Goal: Download file/media

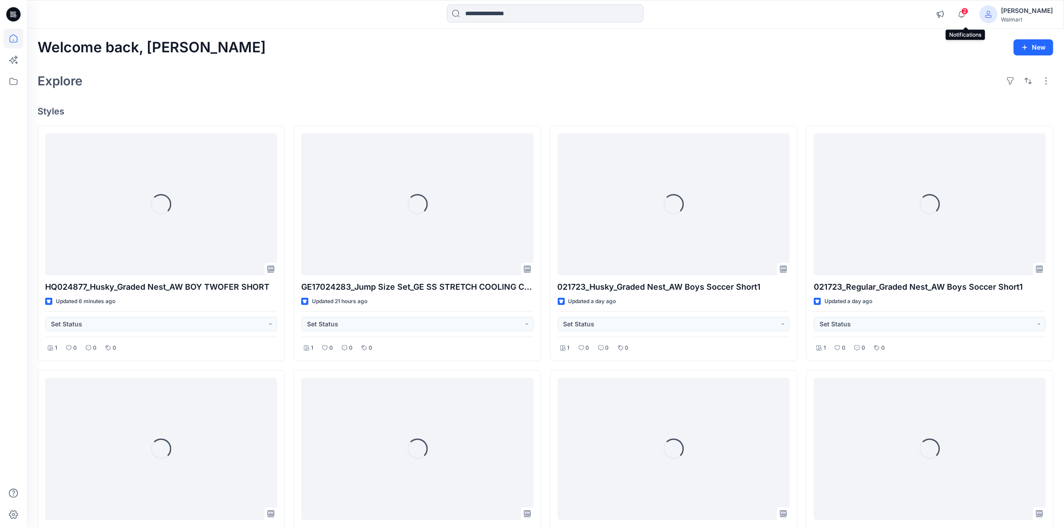
click at [968, 9] on span "2" at bounding box center [964, 11] width 7 height 7
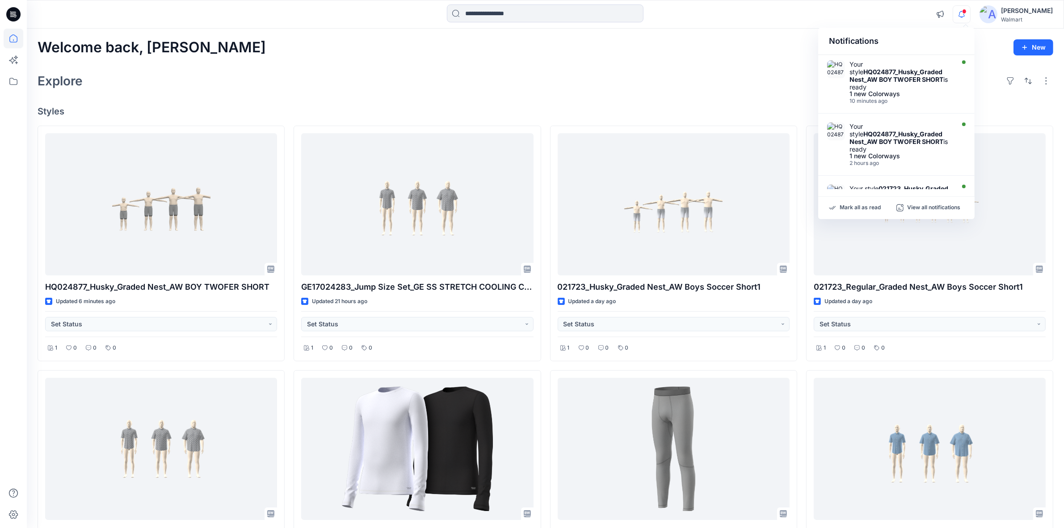
click at [698, 45] on div "Welcome back, [PERSON_NAME] New" at bounding box center [546, 47] width 1016 height 17
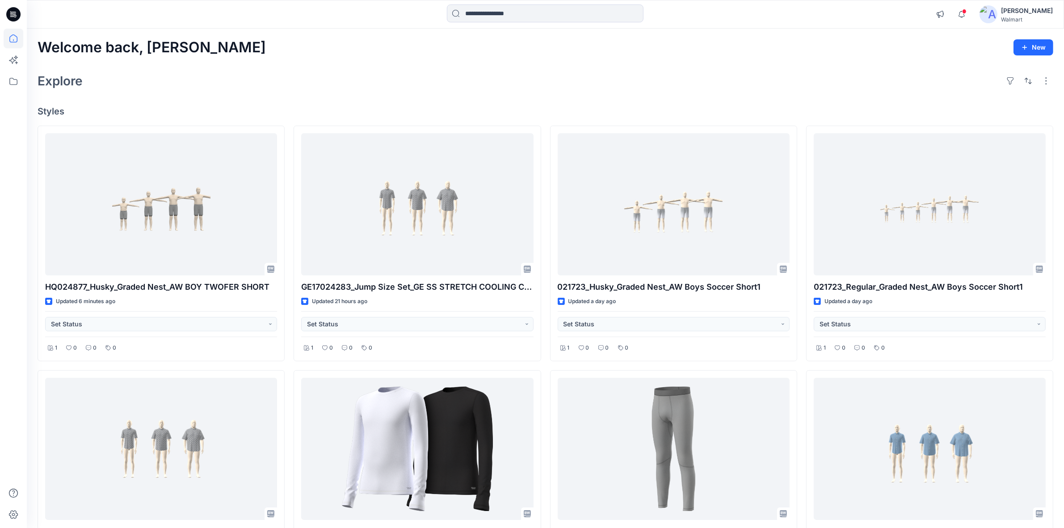
click at [488, 75] on div "Explore" at bounding box center [546, 80] width 1016 height 21
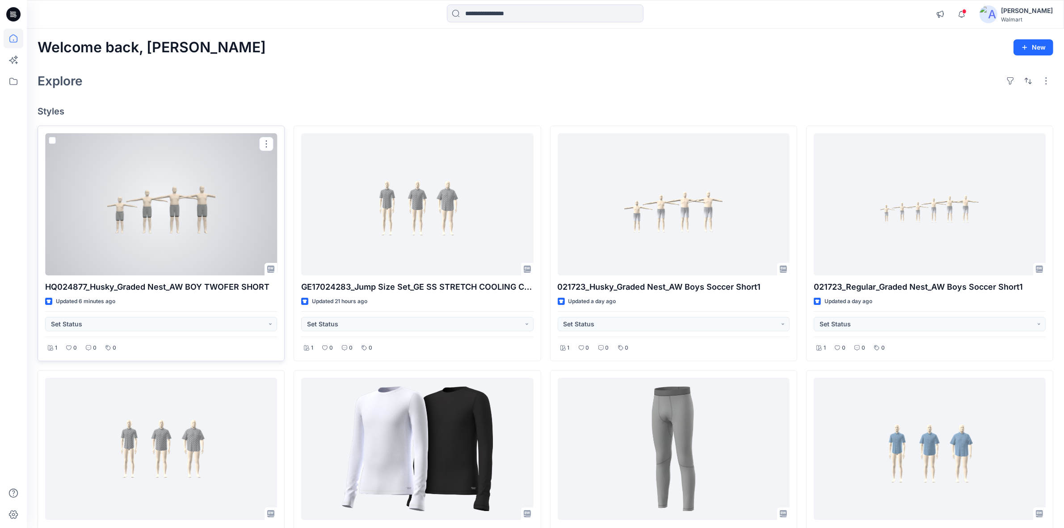
click at [185, 227] on div at bounding box center [161, 204] width 232 height 142
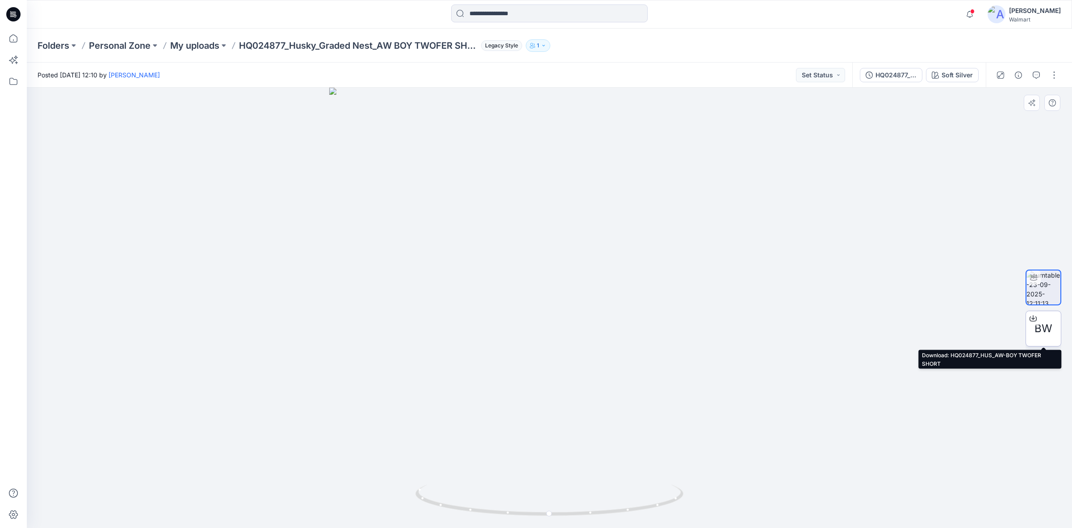
click at [1051, 329] on span "BW" at bounding box center [1044, 328] width 18 height 16
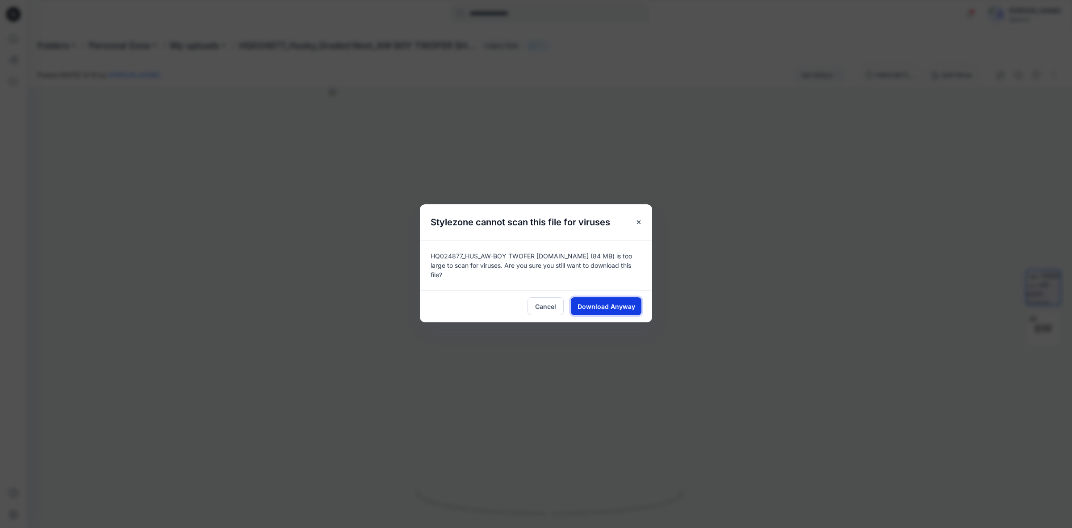
click at [594, 304] on span "Download Anyway" at bounding box center [607, 306] width 58 height 9
